Goal: Task Accomplishment & Management: Manage account settings

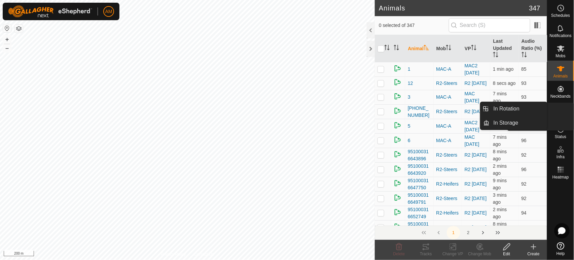
drag, startPoint x: 554, startPoint y: 120, endPoint x: 560, endPoint y: 111, distance: 10.6
click at [560, 111] on icon at bounding box center [561, 109] width 8 height 8
click at [521, 107] on link "In Rotation" at bounding box center [519, 108] width 58 height 13
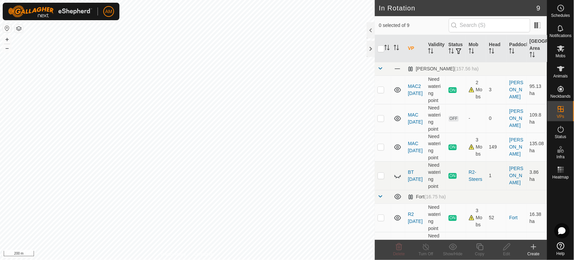
click at [456, 54] on span "button" at bounding box center [458, 50] width 5 height 5
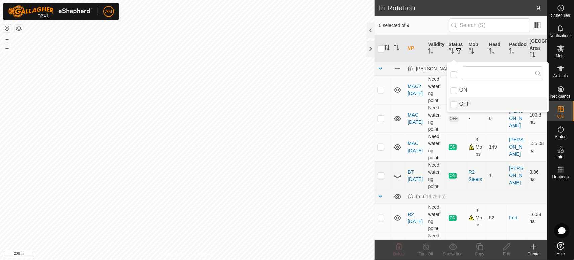
click at [460, 102] on li "OFF" at bounding box center [498, 103] width 99 height 13
checkbox input "true"
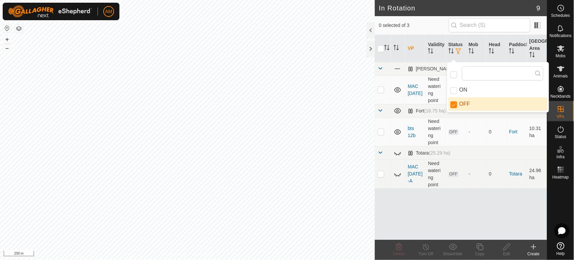
click at [377, 81] on div "In Rotation 9 0 selected of 3 VP Validity Status Mob Head Paddock Grazing Area …" at bounding box center [274, 130] width 548 height 260
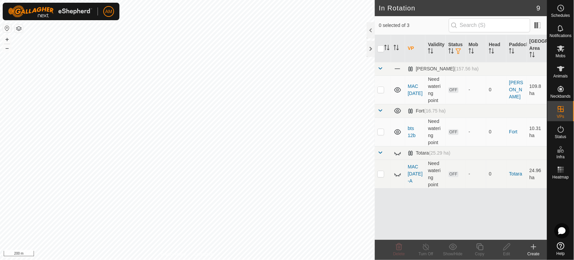
click at [382, 89] on p-checkbox at bounding box center [381, 89] width 7 height 5
checkbox input "true"
click at [383, 132] on p-checkbox at bounding box center [381, 131] width 7 height 5
checkbox input "true"
click at [401, 249] on icon at bounding box center [399, 247] width 8 height 8
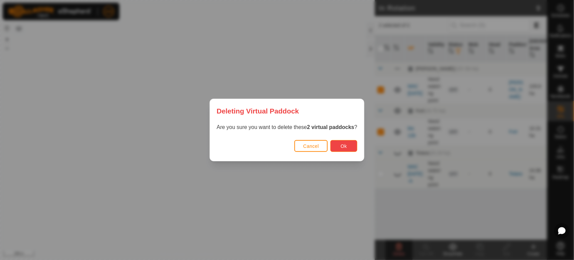
click at [345, 147] on span "Ok" at bounding box center [344, 145] width 6 height 5
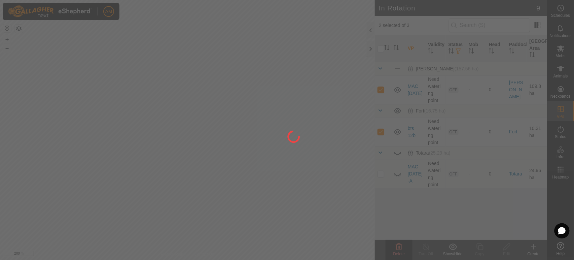
checkbox input "false"
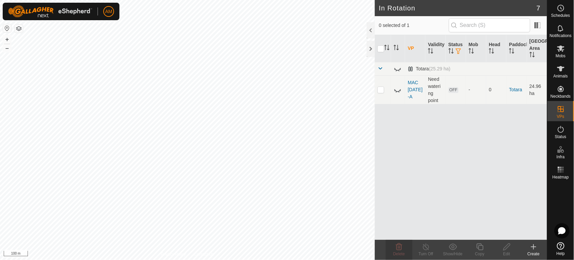
click at [535, 250] on icon at bounding box center [534, 247] width 8 height 8
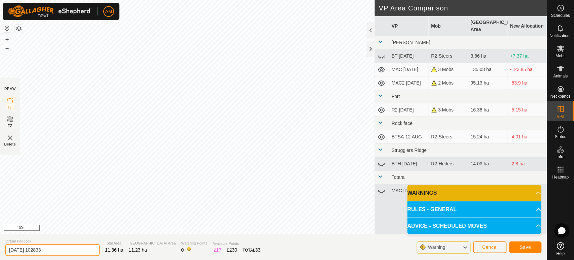
drag, startPoint x: 69, startPoint y: 252, endPoint x: 0, endPoint y: 238, distance: 70.1
click at [0, 238] on section "Virtual Paddock 2025-08-13 102833 Total Area 11.36 ha Grazing Area 11.23 ha Wat…" at bounding box center [274, 247] width 548 height 26
type input "R2 [DATE]-A"
click at [526, 249] on span "Save" at bounding box center [525, 246] width 11 height 5
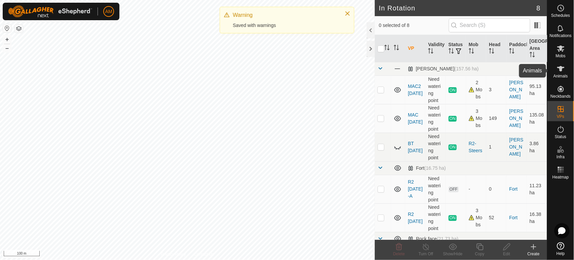
click at [568, 70] on div "Animals" at bounding box center [561, 71] width 27 height 20
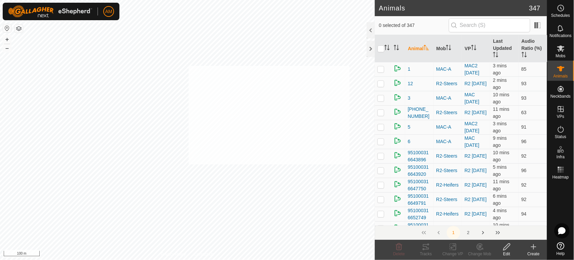
checkbox input "true"
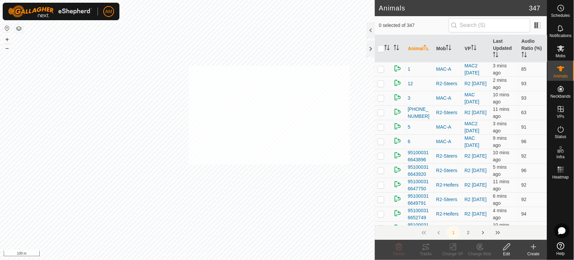
checkbox input "true"
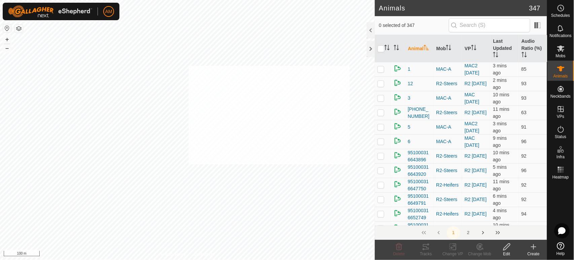
checkbox input "true"
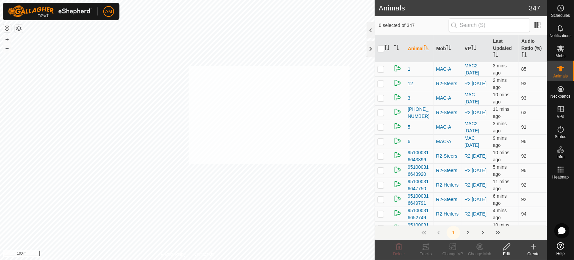
checkbox input "true"
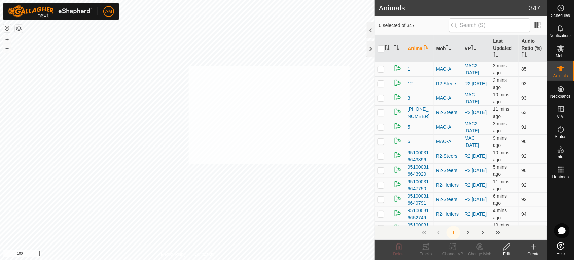
checkbox input "true"
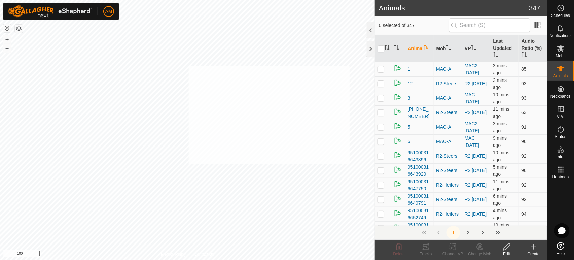
checkbox input "true"
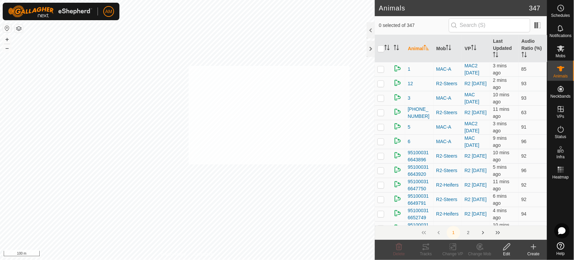
checkbox input "true"
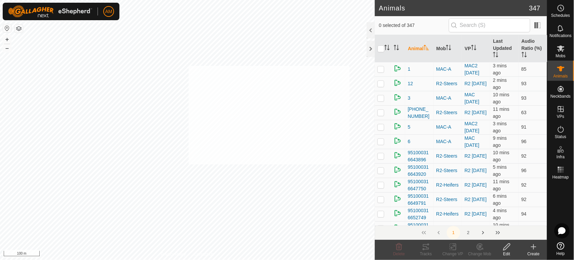
checkbox input "true"
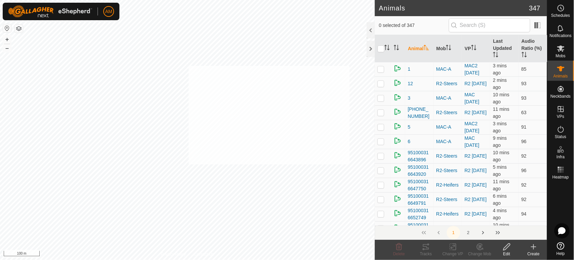
checkbox input "true"
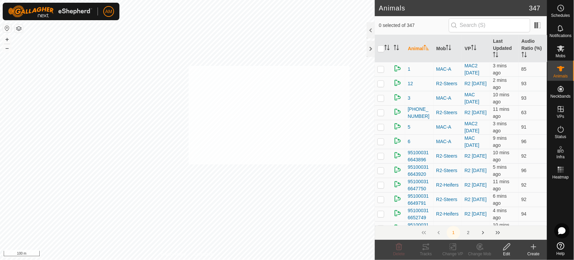
checkbox input "true"
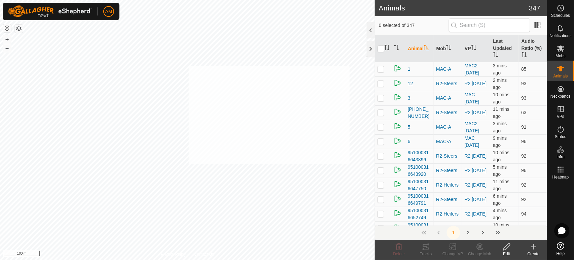
checkbox input "true"
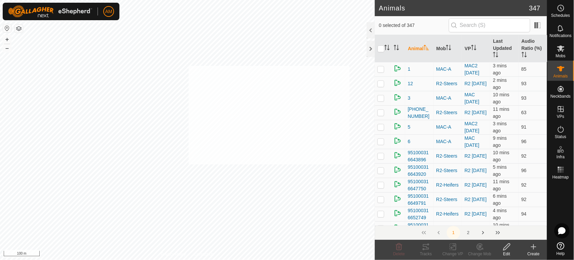
checkbox input "true"
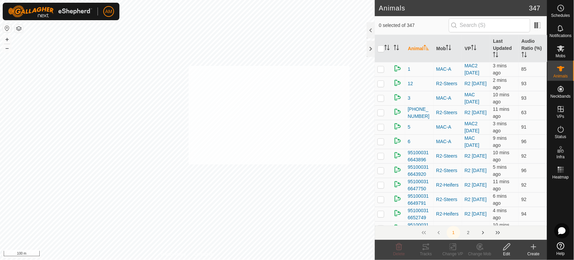
checkbox input "true"
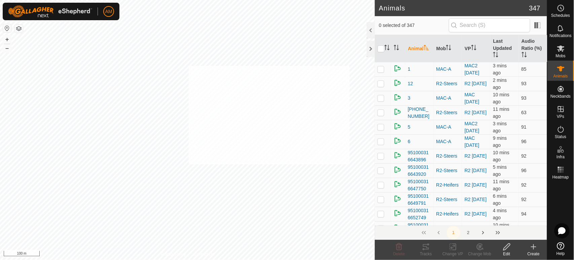
checkbox input "true"
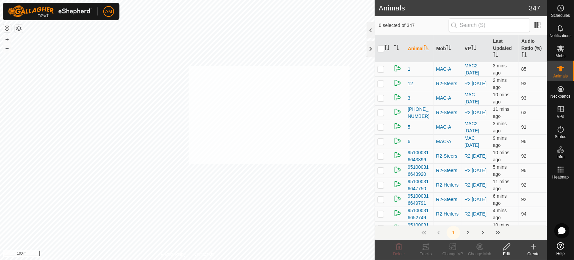
checkbox input "true"
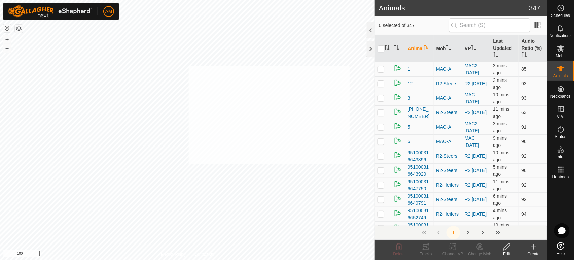
checkbox input "true"
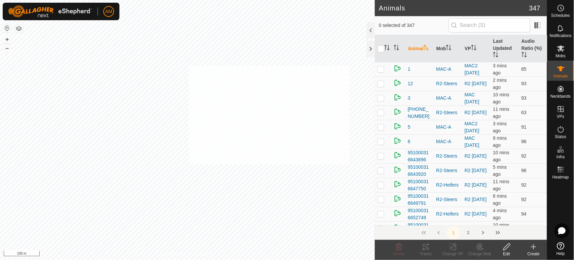
checkbox input "true"
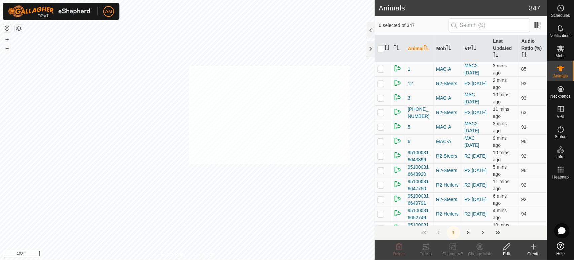
checkbox input "true"
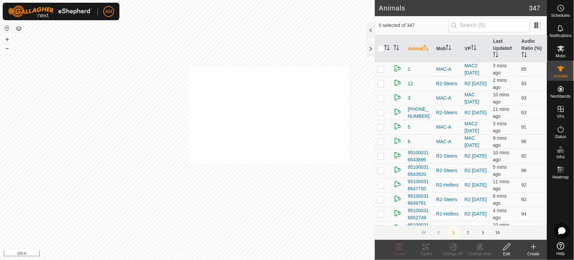
checkbox input "true"
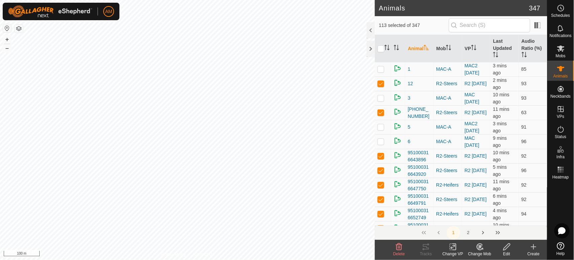
click at [456, 249] on icon at bounding box center [453, 247] width 8 height 8
click at [459, 220] on link "Choose VP..." at bounding box center [473, 217] width 67 height 13
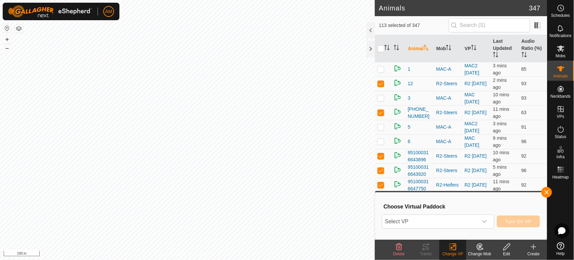
click at [433, 218] on span "Select VP" at bounding box center [430, 221] width 95 height 13
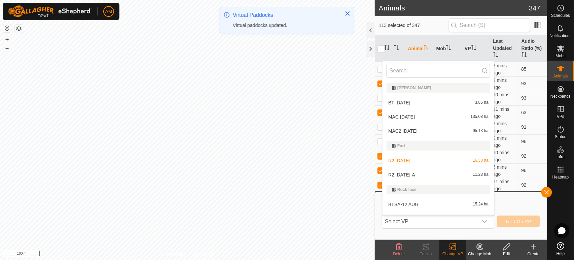
click at [406, 173] on li "R2 13 AUG-A 11.23 ha" at bounding box center [439, 174] width 112 height 13
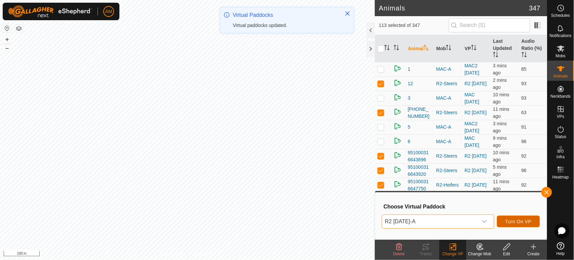
click at [518, 220] on span "Turn On VP" at bounding box center [519, 221] width 26 height 5
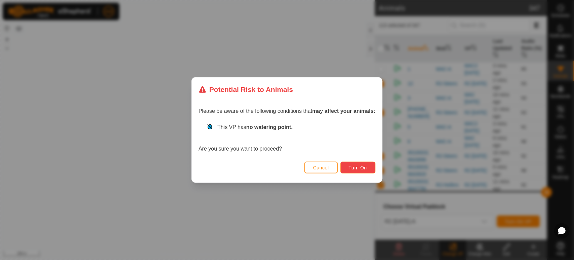
click at [361, 168] on span "Turn On" at bounding box center [358, 167] width 18 height 5
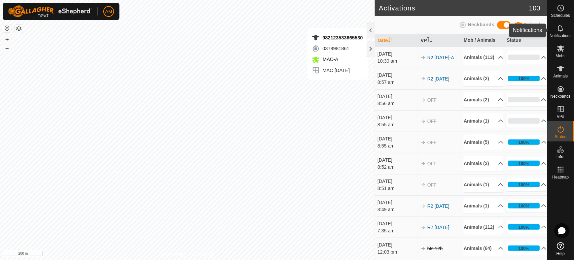
click at [565, 33] on es-notification-svg-icon at bounding box center [561, 28] width 12 height 11
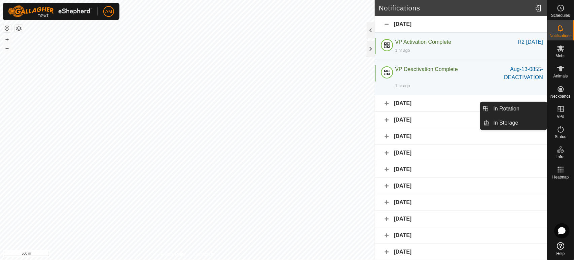
click at [510, 108] on link "In Rotation" at bounding box center [519, 108] width 58 height 13
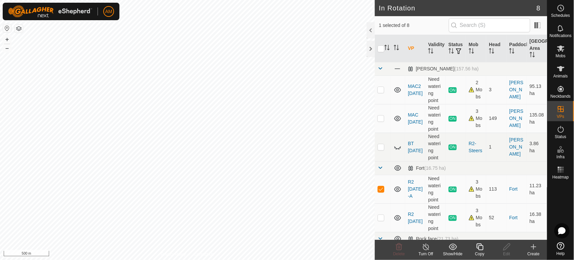
scroll to position [37, 0]
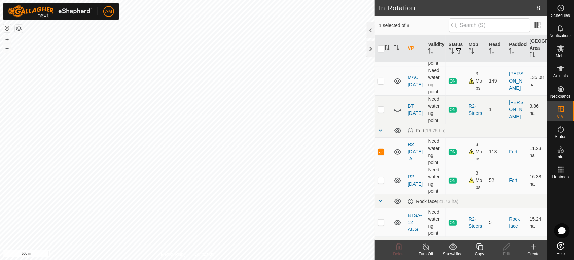
click at [381, 181] on p-checkbox at bounding box center [381, 179] width 7 height 5
checkbox input "false"
click at [379, 111] on p-checkbox at bounding box center [381, 109] width 7 height 5
click at [378, 109] on p-checkbox at bounding box center [381, 109] width 7 height 5
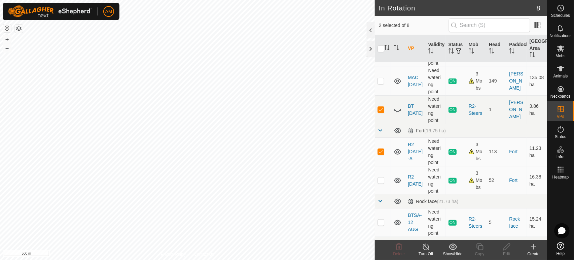
checkbox input "false"
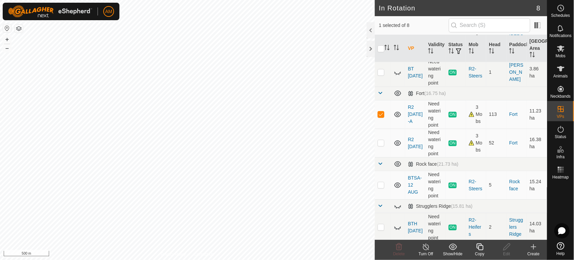
scroll to position [112, 0]
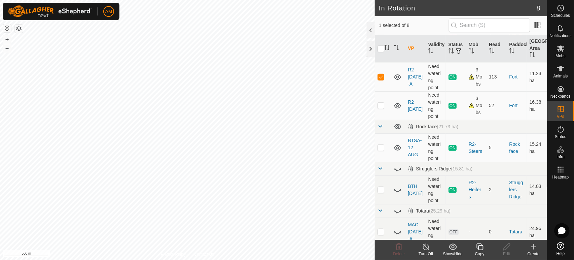
click at [378, 144] on td at bounding box center [383, 147] width 16 height 29
checkbox input "true"
click at [383, 77] on p-checkbox at bounding box center [381, 76] width 7 height 5
checkbox input "false"
click at [482, 245] on icon at bounding box center [480, 246] width 7 height 7
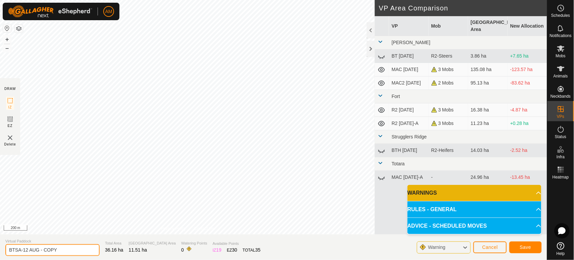
drag, startPoint x: 62, startPoint y: 253, endPoint x: 41, endPoint y: 252, distance: 21.3
click at [41, 252] on input "BTSA-12 AUG - COPY" at bounding box center [52, 250] width 94 height 12
type input "BTSA-13 AUG"
click at [531, 247] on span "Save" at bounding box center [525, 246] width 11 height 5
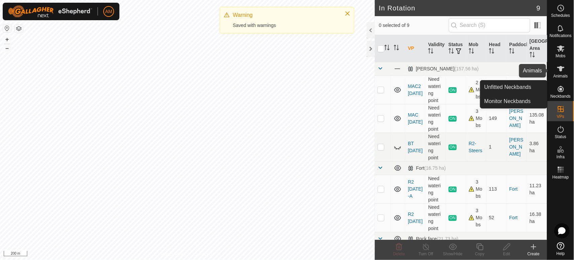
click at [562, 69] on icon at bounding box center [561, 68] width 7 height 5
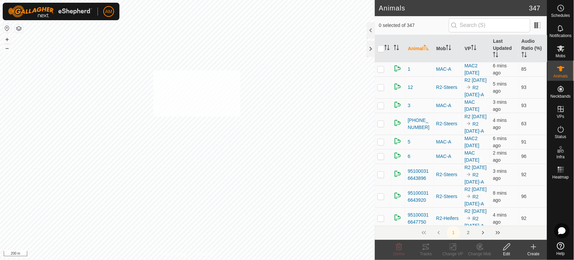
checkbox input "true"
click at [454, 251] on div "Change VP" at bounding box center [453, 254] width 27 height 6
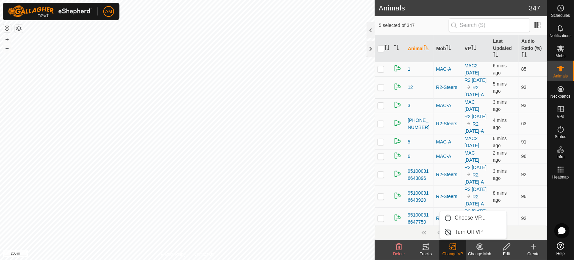
click at [455, 220] on link "Choose VP..." at bounding box center [473, 217] width 67 height 13
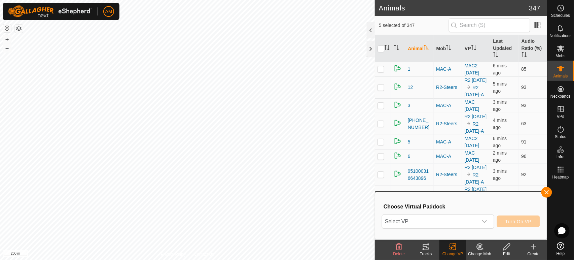
click at [437, 221] on span "Select VP" at bounding box center [430, 221] width 95 height 13
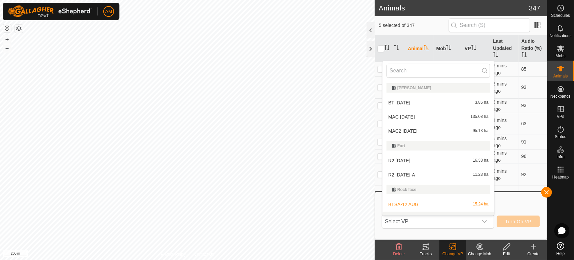
scroll to position [10, 0]
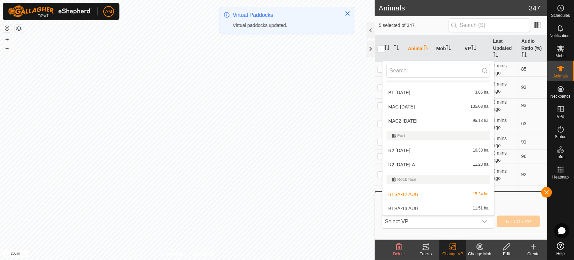
click at [405, 206] on li "BTSA-13 AUG 11.51 ha" at bounding box center [439, 208] width 112 height 13
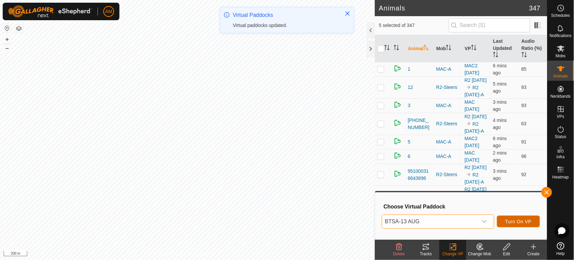
click at [525, 223] on span "Turn On VP" at bounding box center [519, 221] width 26 height 5
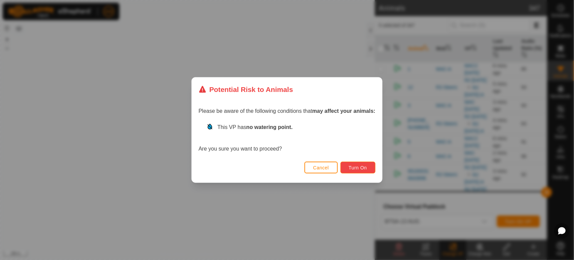
click at [363, 166] on span "Turn On" at bounding box center [358, 167] width 18 height 5
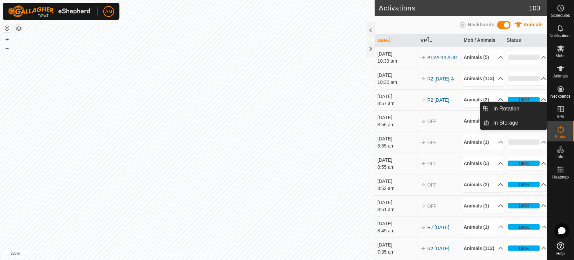
click at [544, 109] on link "In Rotation" at bounding box center [519, 108] width 58 height 13
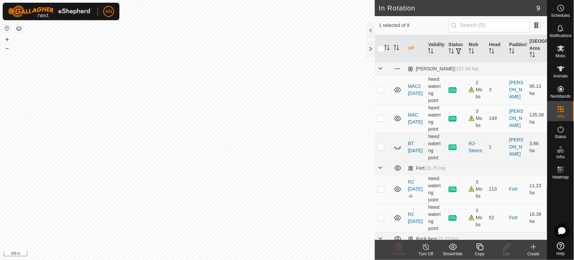
click at [383, 92] on p-checkbox at bounding box center [381, 89] width 7 height 5
checkbox input "true"
click at [385, 47] on input "checkbox" at bounding box center [381, 48] width 7 height 7
checkbox input "true"
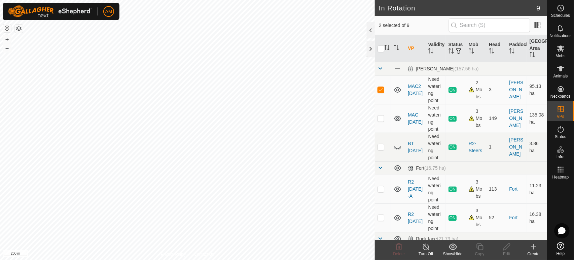
checkbox input "true"
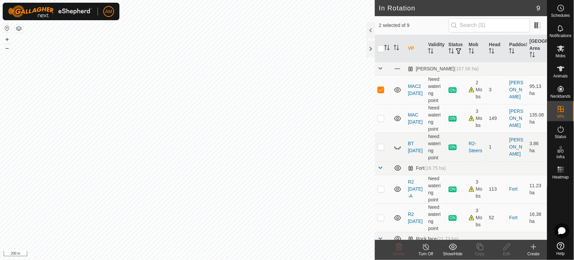
checkbox input "true"
click at [384, 48] on input "checkbox" at bounding box center [381, 48] width 7 height 7
checkbox input "false"
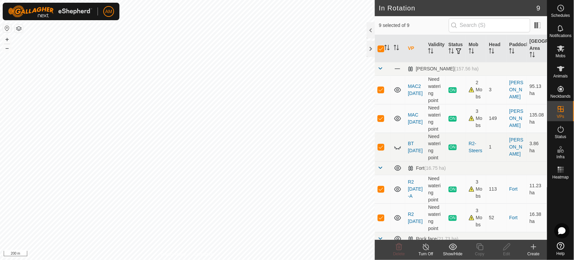
checkbox input "false"
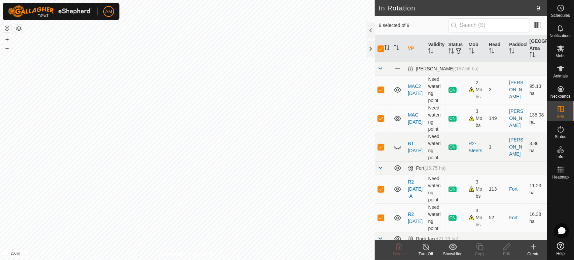
checkbox input "false"
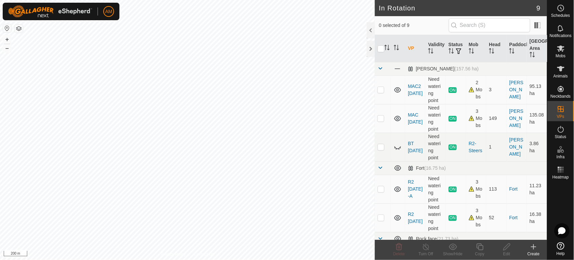
click at [381, 89] on p-checkbox at bounding box center [381, 89] width 7 height 5
checkbox input "true"
click at [476, 253] on div "Copy" at bounding box center [480, 254] width 27 height 6
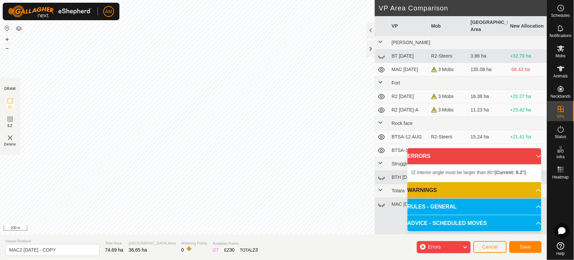
click at [104, 80] on div "IZ interior angle must be larger than 80° (Current: 8.2°) . + – ⇧ i 200 m" at bounding box center [187, 117] width 375 height 234
drag, startPoint x: 154, startPoint y: 57, endPoint x: 131, endPoint y: 235, distance: 179.2
click at [131, 235] on div "DRAW IZ EZ Delete Privacy Policy Contact Us IZ interior angle must be larger th…" at bounding box center [274, 130] width 548 height 260
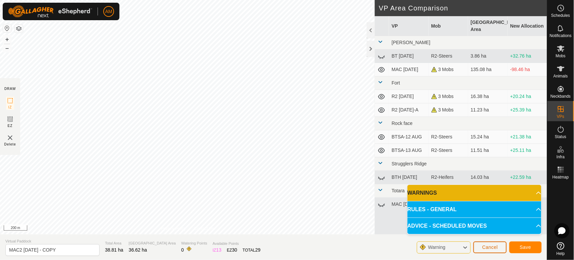
click at [490, 250] on span "Cancel" at bounding box center [491, 246] width 16 height 5
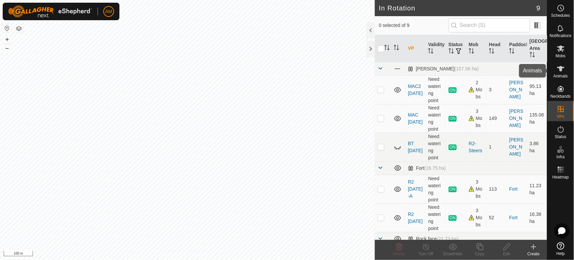
click at [558, 72] on icon at bounding box center [561, 69] width 8 height 8
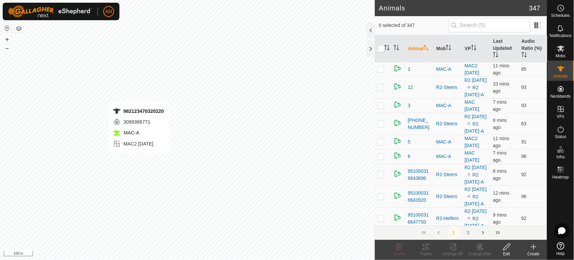
checkbox input "true"
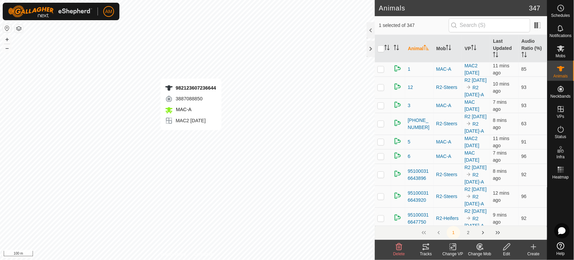
click at [191, 137] on div "982123607236644 3887088850 MAC-A MAC2 7 AUG + – ⇧ i 100 m" at bounding box center [187, 130] width 375 height 260
checkbox input "true"
click at [459, 251] on div "Change VP" at bounding box center [453, 254] width 27 height 6
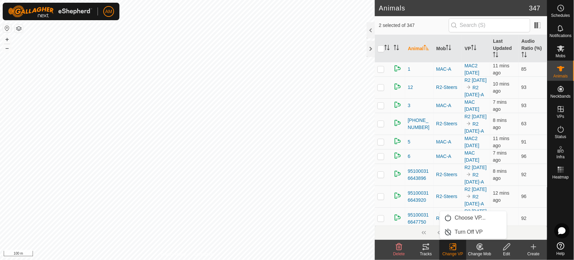
click at [462, 221] on link "Choose VP..." at bounding box center [473, 217] width 67 height 13
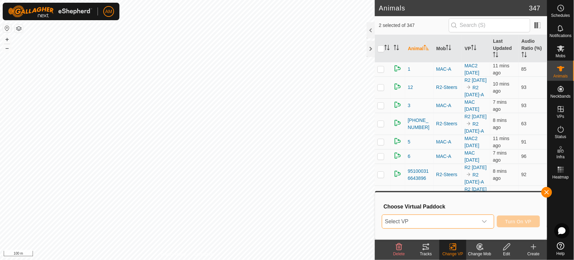
click at [462, 221] on span "Select VP" at bounding box center [430, 221] width 95 height 13
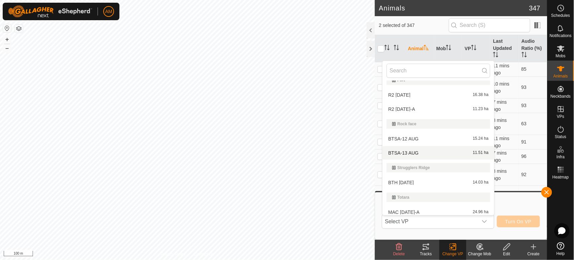
scroll to position [69, 0]
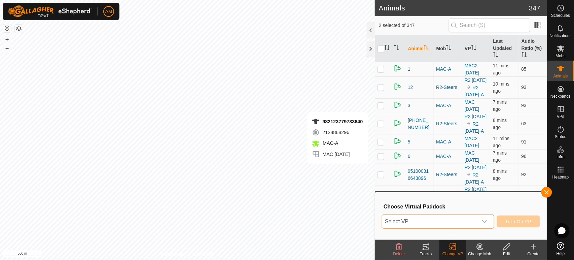
click at [416, 226] on span "Select VP" at bounding box center [430, 221] width 95 height 13
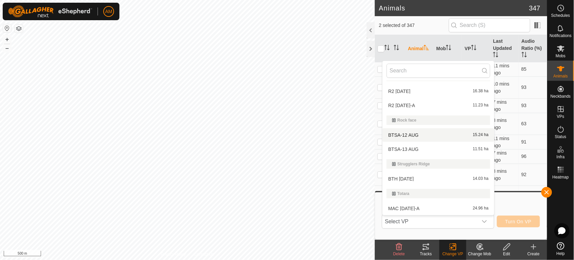
scroll to position [0, 0]
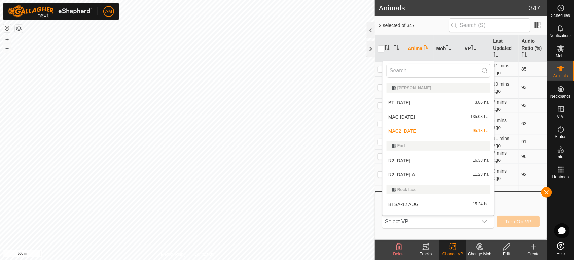
click at [399, 128] on li "MAC2 7 AUG 95.13 ha" at bounding box center [439, 130] width 112 height 13
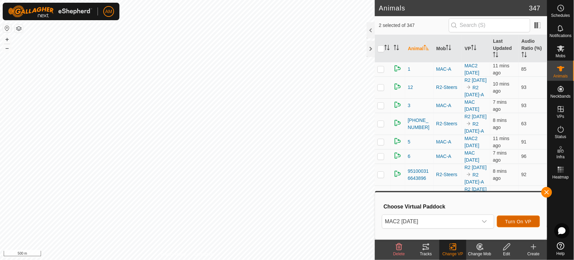
click at [521, 219] on span "Turn On VP" at bounding box center [519, 221] width 26 height 5
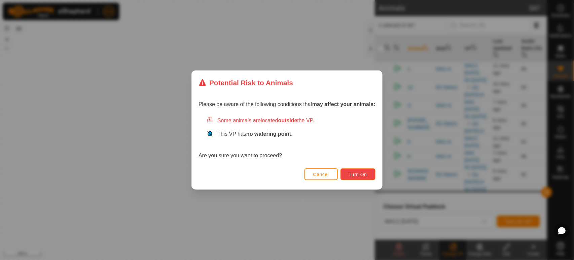
click at [348, 170] on button "Turn On" at bounding box center [358, 174] width 35 height 12
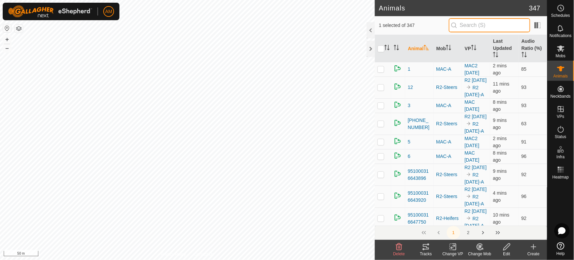
click at [468, 28] on input "text" at bounding box center [489, 25] width 81 height 14
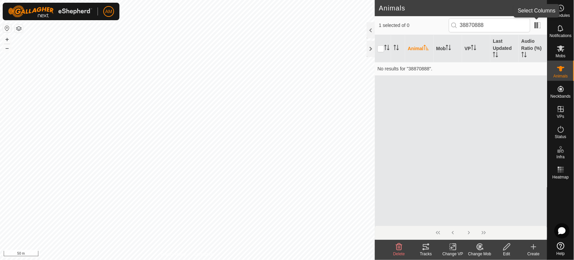
click at [535, 27] on span at bounding box center [538, 25] width 11 height 11
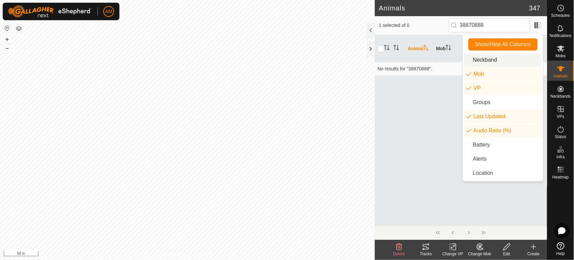
click at [499, 63] on li "Neckband" at bounding box center [503, 59] width 77 height 13
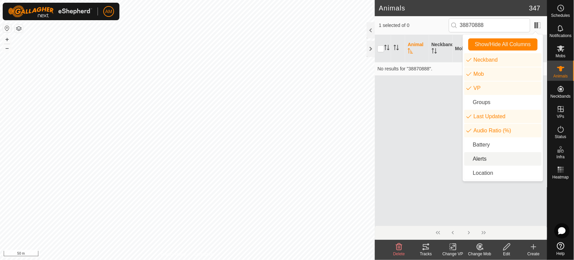
click at [429, 81] on div "Animal Neckband Mob VP Last Updated Audio Ratio (%) No results for "38870888"." at bounding box center [461, 130] width 172 height 191
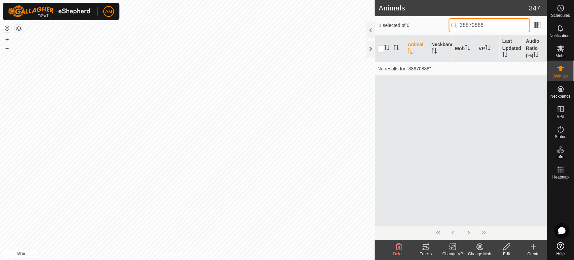
click at [502, 24] on input "38870888" at bounding box center [489, 25] width 81 height 14
click at [495, 22] on input "38870888" at bounding box center [489, 25] width 81 height 14
type input "3887088850"
checkbox input "true"
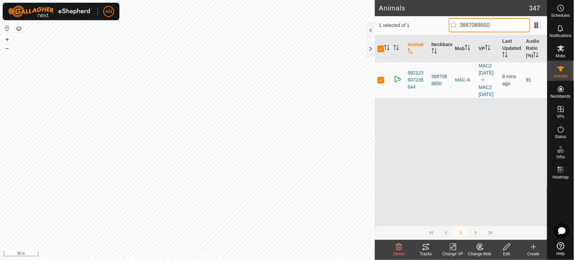
type input "3887088850"
click at [426, 249] on icon at bounding box center [426, 246] width 6 height 5
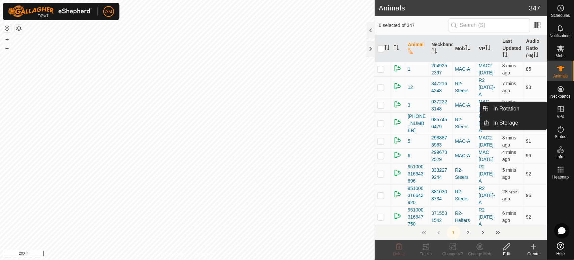
click at [527, 112] on link "In Rotation" at bounding box center [519, 108] width 58 height 13
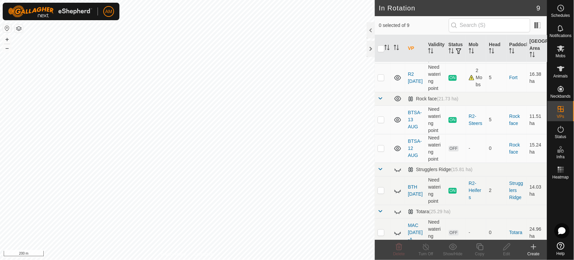
scroll to position [147, 0]
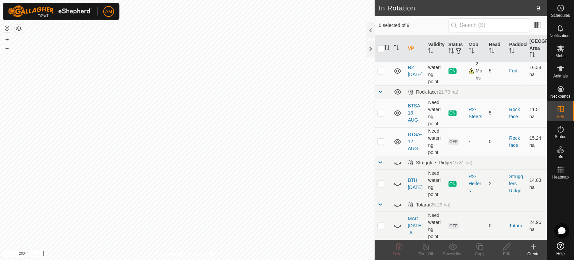
click at [385, 143] on p-checkbox at bounding box center [381, 141] width 7 height 5
click at [398, 254] on span "Delete" at bounding box center [400, 254] width 12 height 5
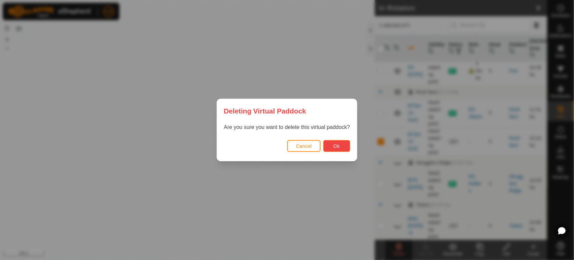
click at [337, 148] on span "Ok" at bounding box center [337, 145] width 6 height 5
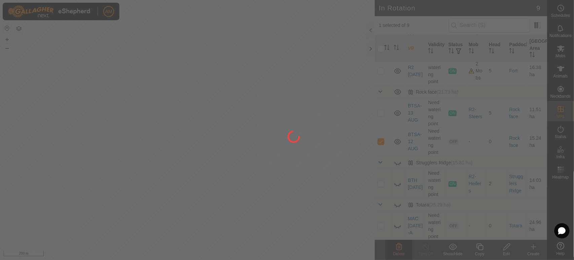
checkbox input "false"
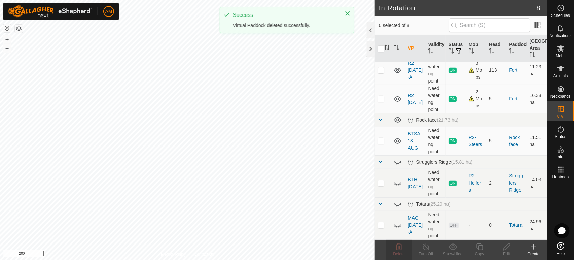
scroll to position [0, 0]
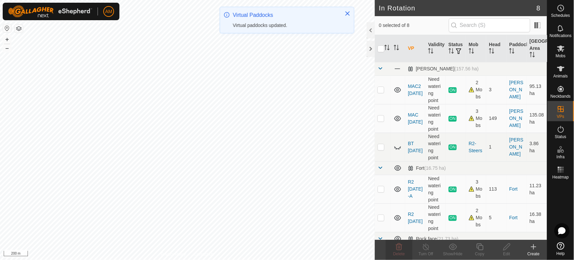
click at [221, 18] on div "AM Schedules Notifications Mobs Animals Neckbands VPs Status Infra Heatmap Help…" at bounding box center [287, 130] width 574 height 260
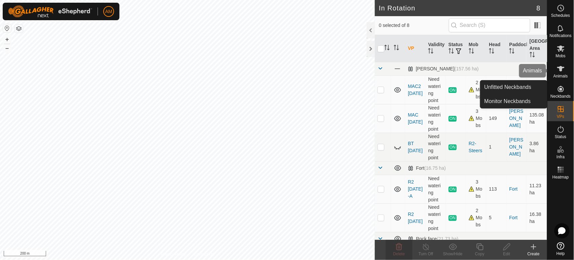
click at [566, 75] on span "Animals" at bounding box center [561, 76] width 14 height 4
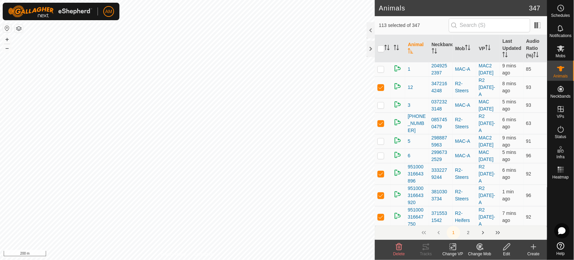
checkbox input "true"
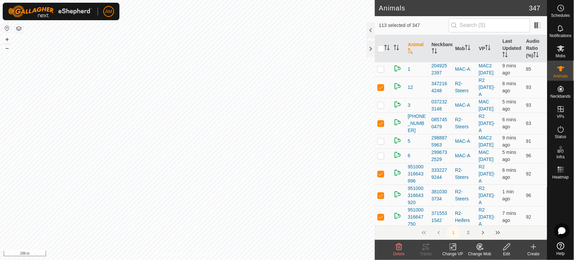
checkbox input "true"
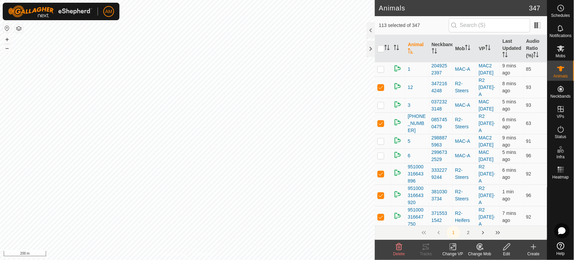
checkbox input "true"
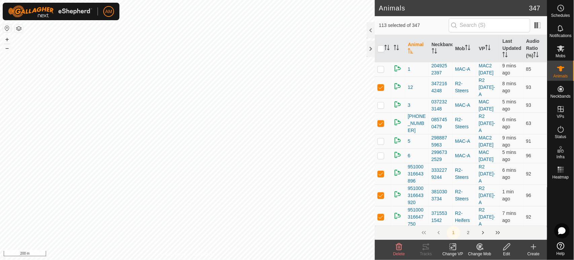
checkbox input "true"
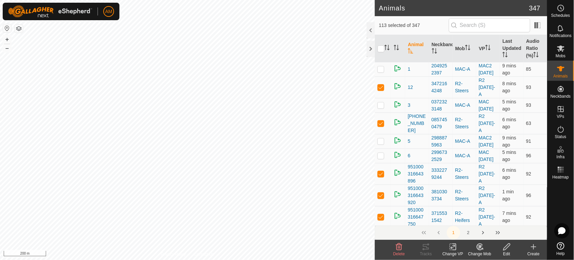
checkbox input "true"
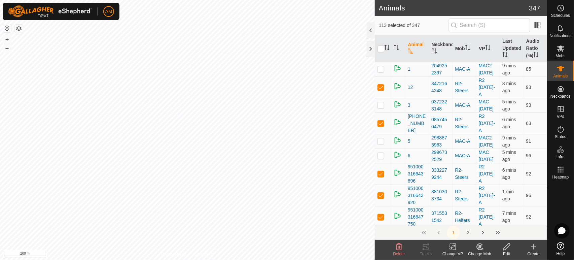
checkbox input "true"
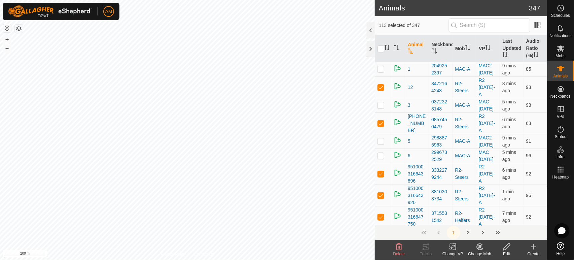
checkbox input "true"
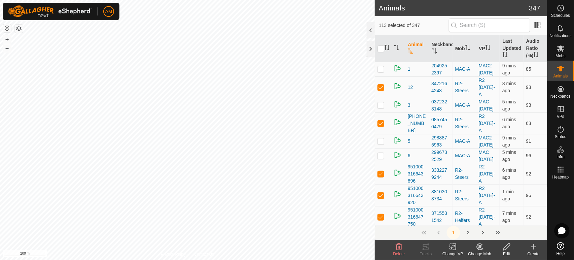
checkbox input "true"
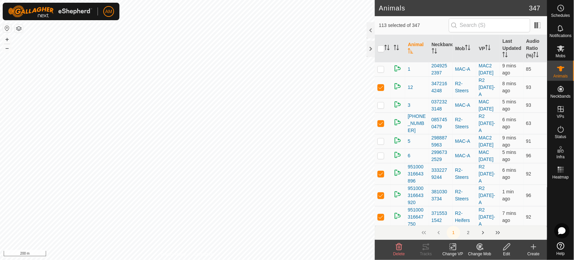
checkbox input "true"
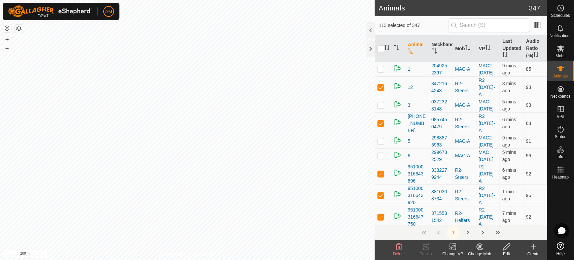
checkbox input "true"
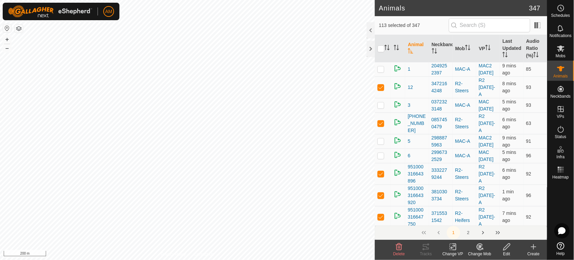
checkbox input "true"
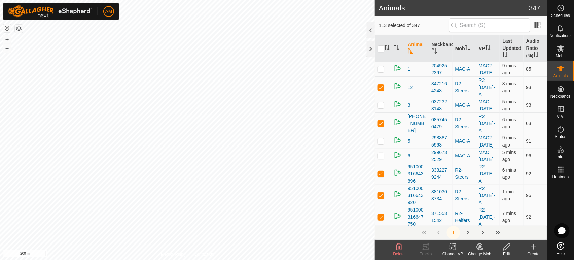
checkbox input "true"
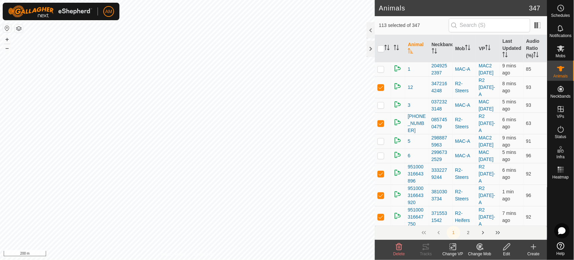
checkbox input "true"
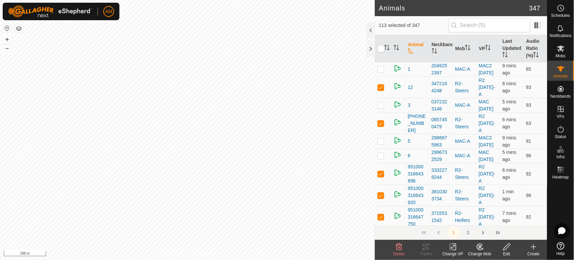
checkbox input "true"
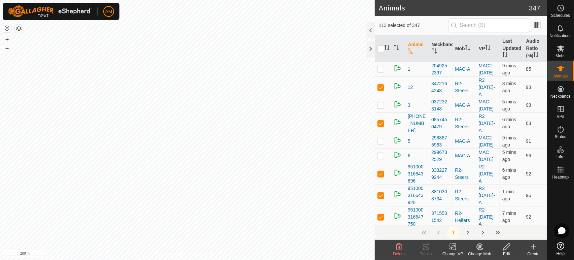
checkbox input "true"
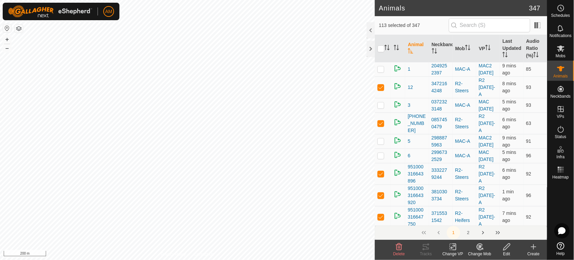
checkbox input "true"
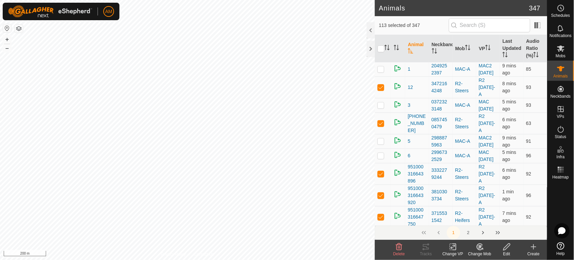
checkbox input "true"
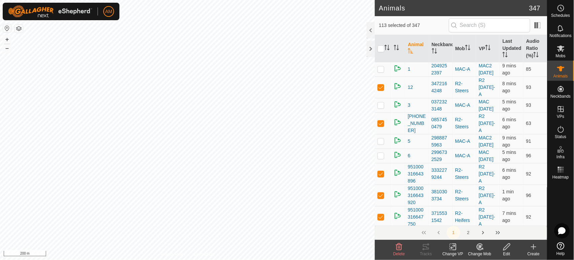
checkbox input "true"
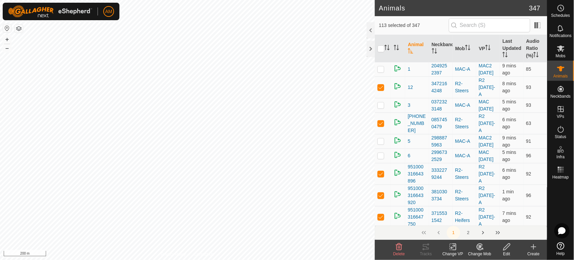
checkbox input "true"
